Goal: Book appointment/travel/reservation

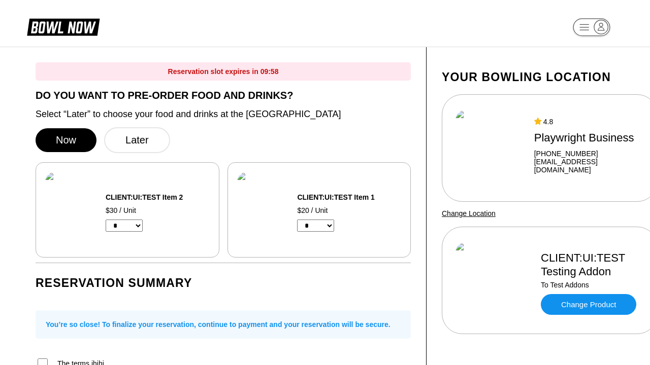
select select "*"
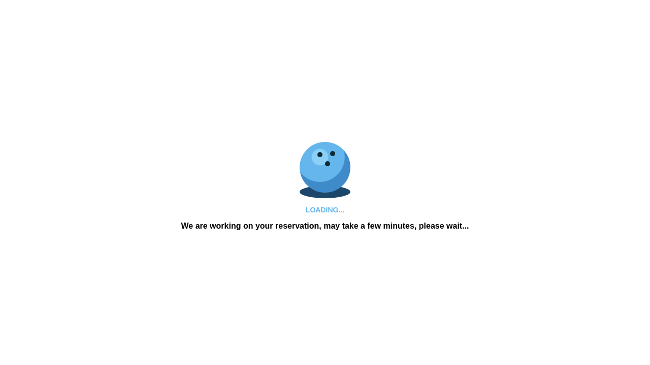
scroll to position [633, 0]
